Goal: Transaction & Acquisition: Purchase product/service

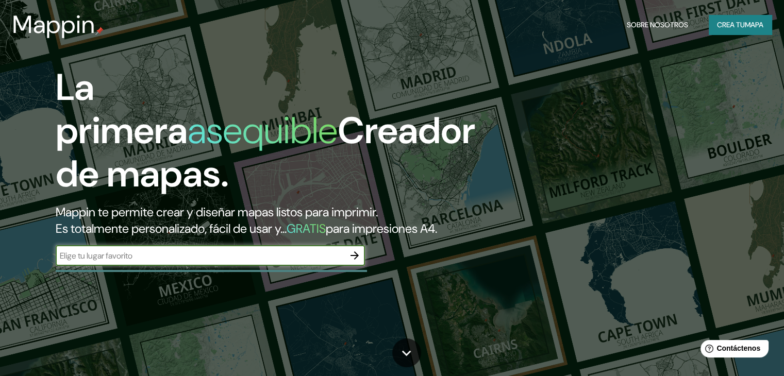
click at [726, 29] on font "Crea tu" at bounding box center [731, 24] width 28 height 9
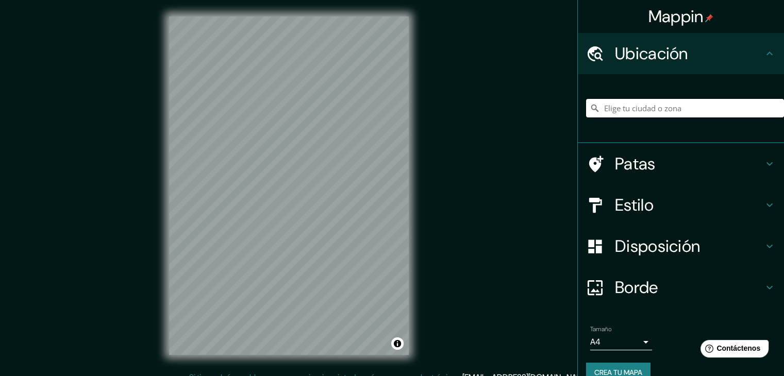
click at [720, 107] on input "Elige tu ciudad o zona" at bounding box center [685, 108] width 198 height 19
type input "Cartagena, Bolívar, Colombia"
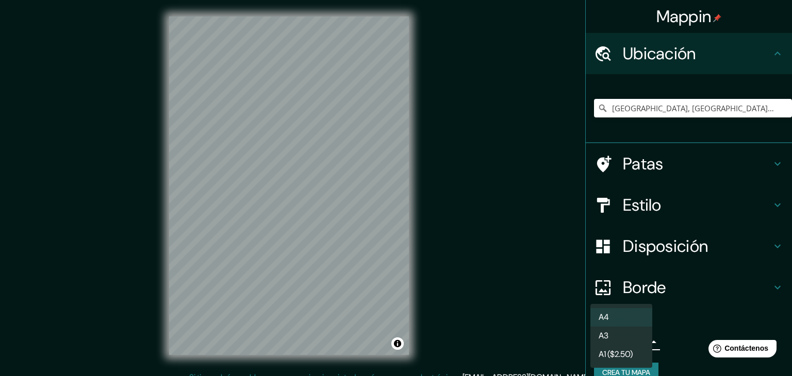
click at [633, 337] on body "Mappin Ubicación Cartagena, Bolívar, Colombia Cartagena Bolívar, Colombia Carta…" at bounding box center [396, 188] width 792 height 376
click at [631, 341] on li "A3" at bounding box center [621, 336] width 62 height 19
click at [631, 340] on body "Mappin Ubicación Cartagena, Bolívar, Colombia Cartagena Bolívar, Colombia Carta…" at bounding box center [396, 188] width 792 height 376
click at [623, 320] on li "A4" at bounding box center [621, 317] width 62 height 19
type input "single"
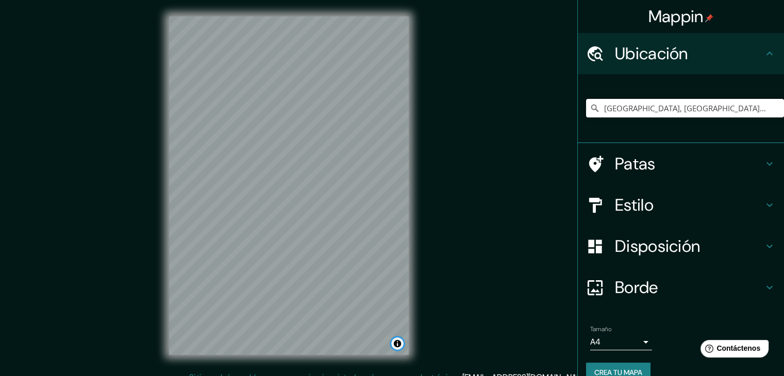
click at [398, 343] on button "Activar o desactivar atribución" at bounding box center [397, 344] width 12 height 12
click at [690, 249] on font "Disposición" at bounding box center [657, 247] width 85 height 22
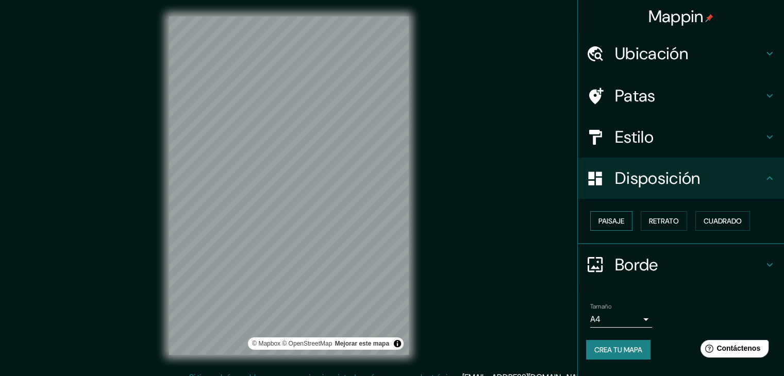
click at [629, 222] on button "Paisaje" at bounding box center [611, 221] width 42 height 20
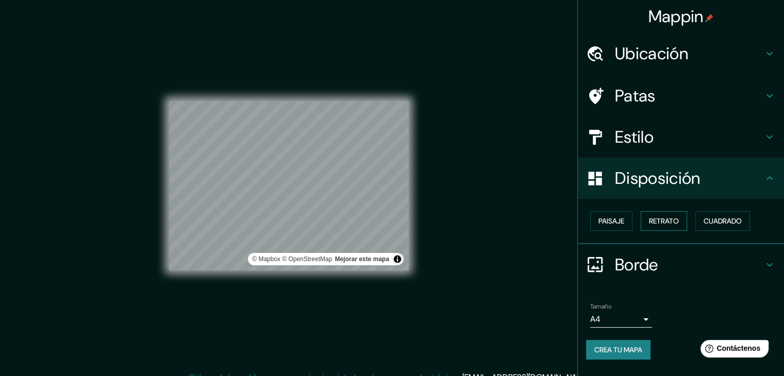
click at [669, 218] on font "Retrato" at bounding box center [664, 220] width 30 height 9
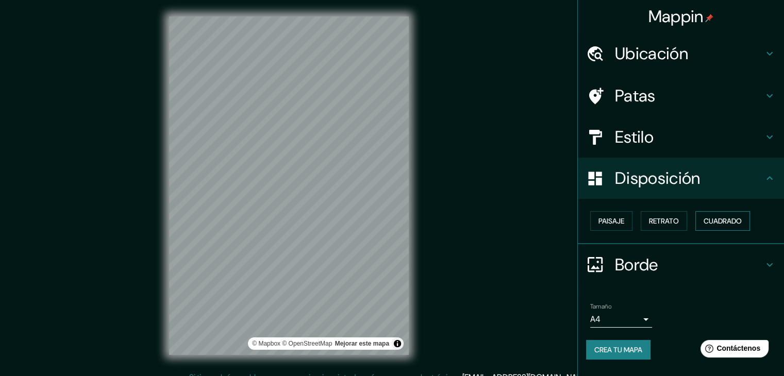
click at [725, 219] on font "Cuadrado" at bounding box center [723, 220] width 38 height 9
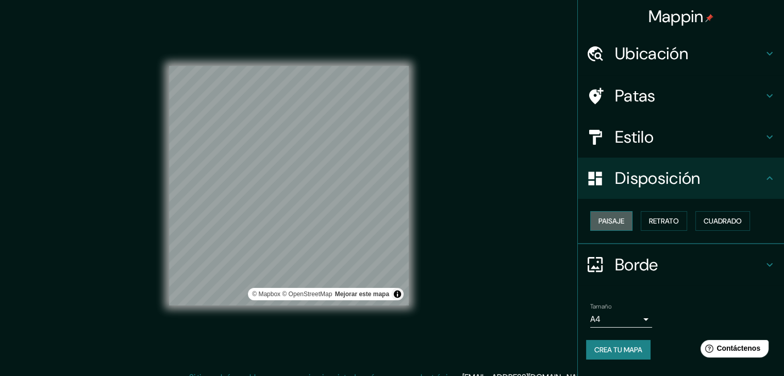
click at [624, 223] on font "Paisaje" at bounding box center [611, 220] width 26 height 9
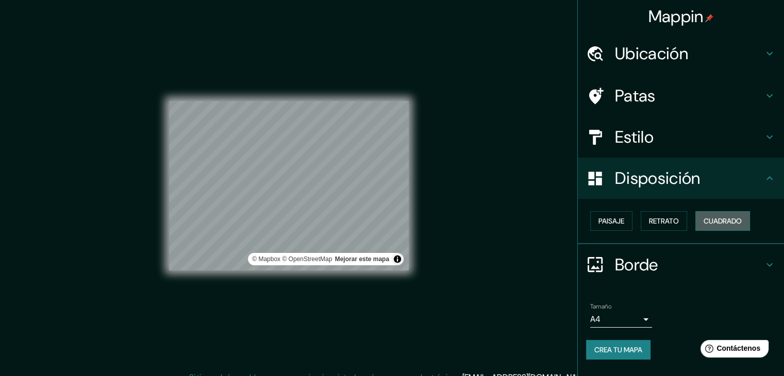
click at [715, 221] on font "Cuadrado" at bounding box center [723, 220] width 38 height 9
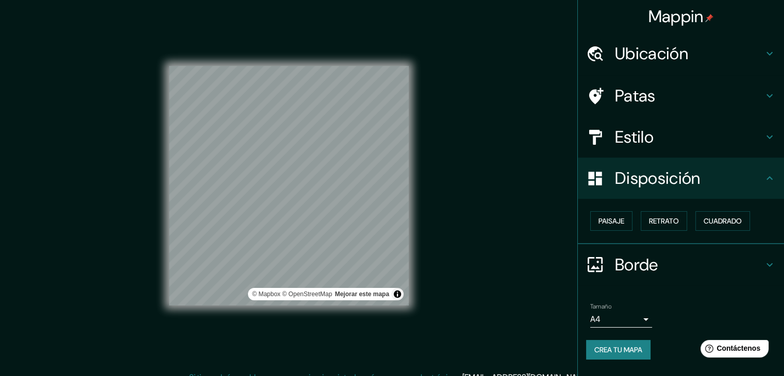
click at [646, 132] on font "Estilo" at bounding box center [634, 137] width 39 height 22
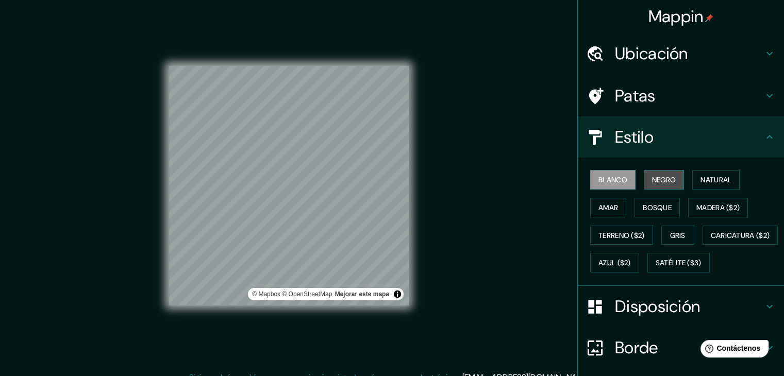
click at [652, 176] on font "Negro" at bounding box center [664, 179] width 24 height 9
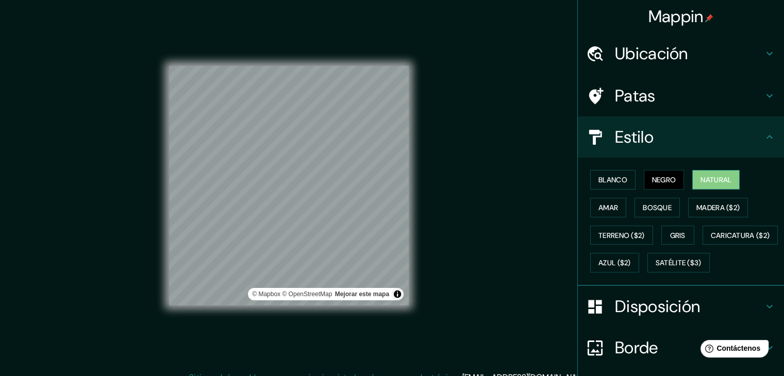
click at [714, 176] on font "Natural" at bounding box center [715, 179] width 31 height 9
click at [676, 232] on font "Gris" at bounding box center [677, 235] width 15 height 9
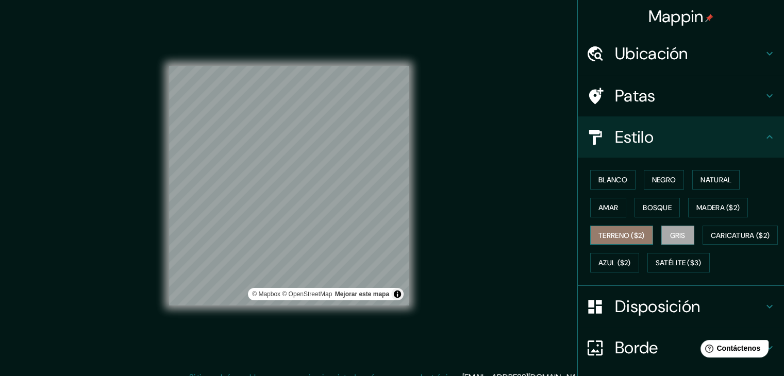
click at [628, 233] on font "Terreno ($2)" at bounding box center [621, 235] width 46 height 9
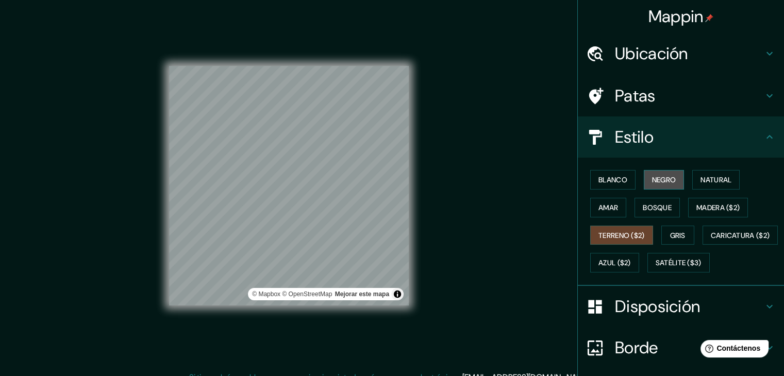
click at [665, 174] on font "Negro" at bounding box center [664, 179] width 24 height 13
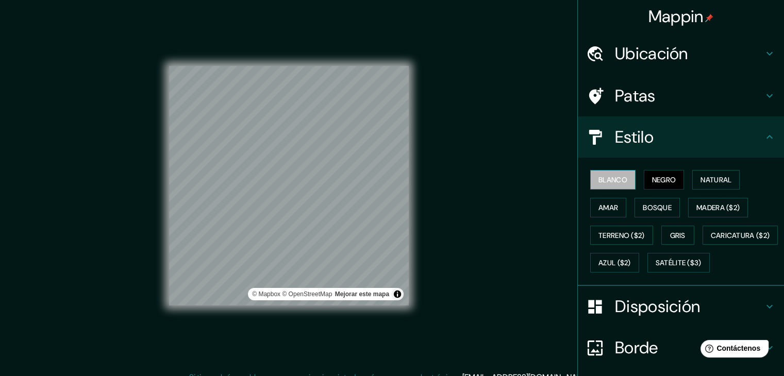
click at [616, 184] on font "Blanco" at bounding box center [612, 179] width 29 height 9
click at [670, 178] on button "Negro" at bounding box center [664, 180] width 41 height 20
click at [678, 231] on font "Gris" at bounding box center [677, 235] width 15 height 9
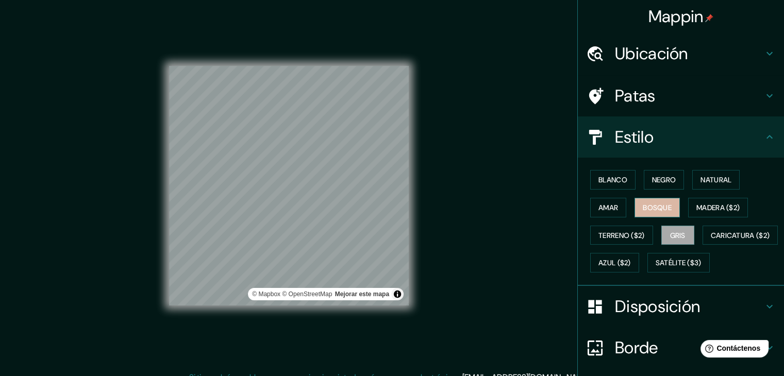
click at [665, 207] on font "Bosque" at bounding box center [657, 207] width 29 height 9
click at [662, 180] on font "Negro" at bounding box center [664, 179] width 24 height 9
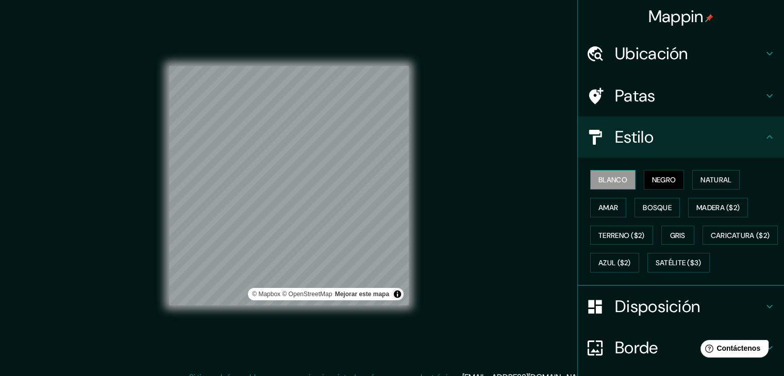
click at [603, 175] on font "Blanco" at bounding box center [612, 179] width 29 height 9
click at [704, 174] on font "Natural" at bounding box center [715, 179] width 31 height 13
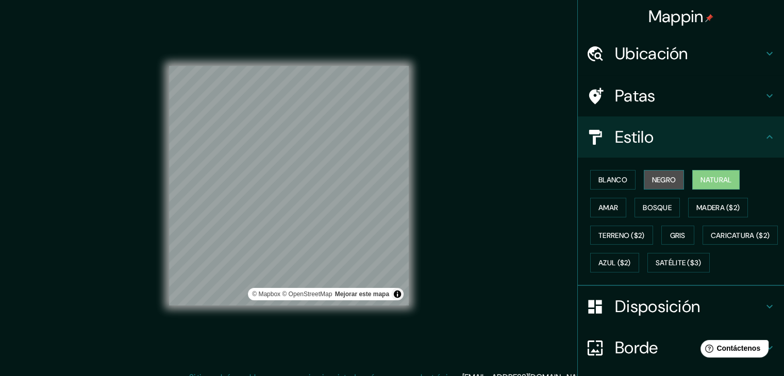
click at [659, 178] on font "Negro" at bounding box center [664, 179] width 24 height 9
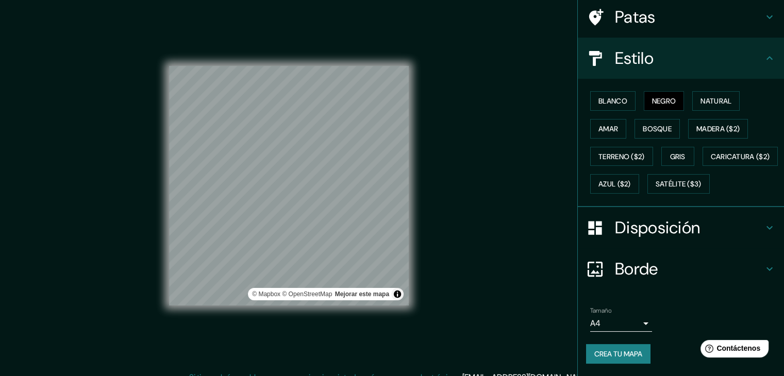
scroll to position [12, 0]
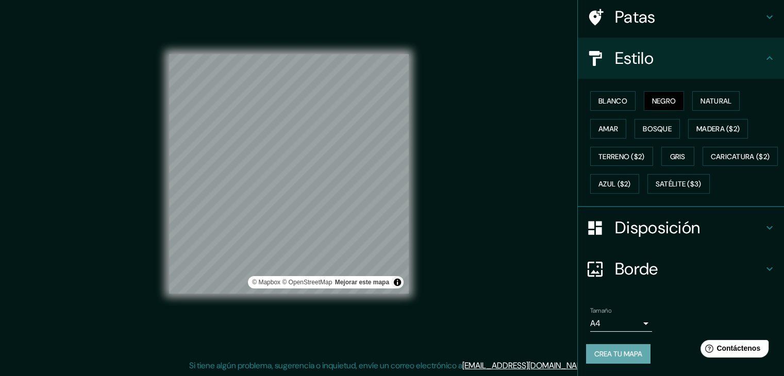
click at [616, 353] on font "Crea tu mapa" at bounding box center [618, 353] width 48 height 9
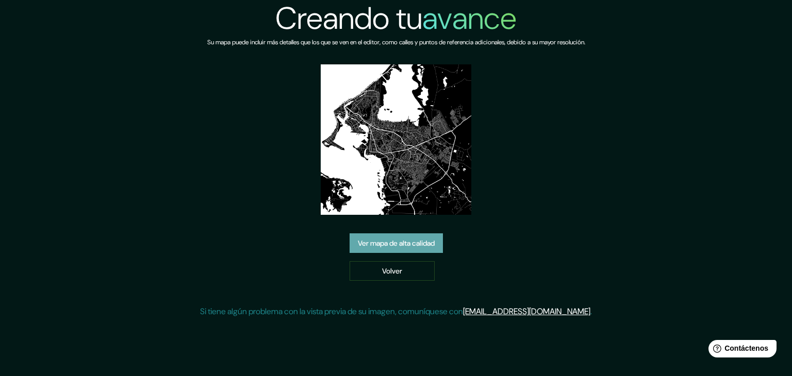
click at [413, 243] on font "Ver mapa de alta calidad" at bounding box center [396, 243] width 77 height 9
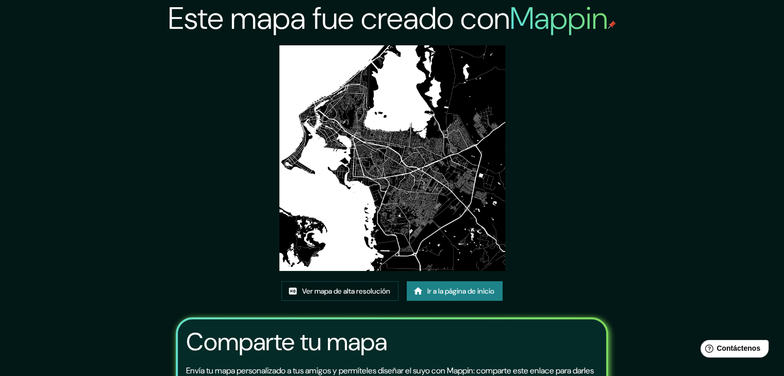
click at [400, 193] on img at bounding box center [392, 158] width 226 height 226
click at [382, 291] on font "Ver mapa de alta resolución" at bounding box center [346, 291] width 88 height 9
